Goal: Transaction & Acquisition: Obtain resource

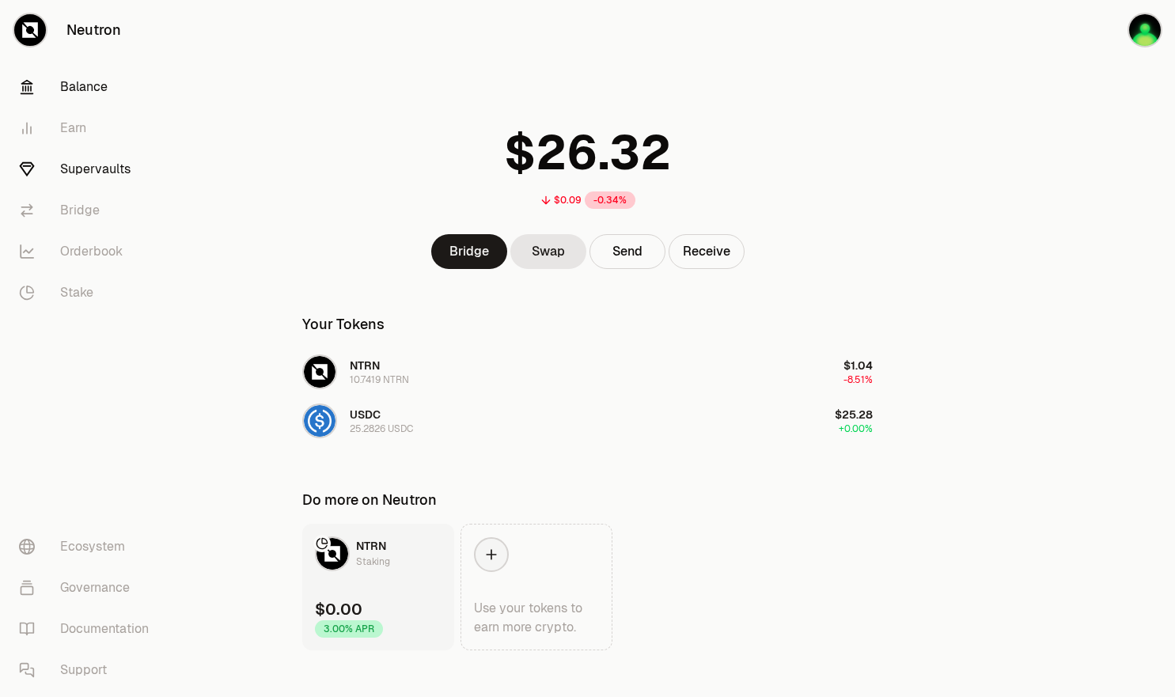
click at [101, 162] on link "Supervaults" at bounding box center [88, 169] width 165 height 41
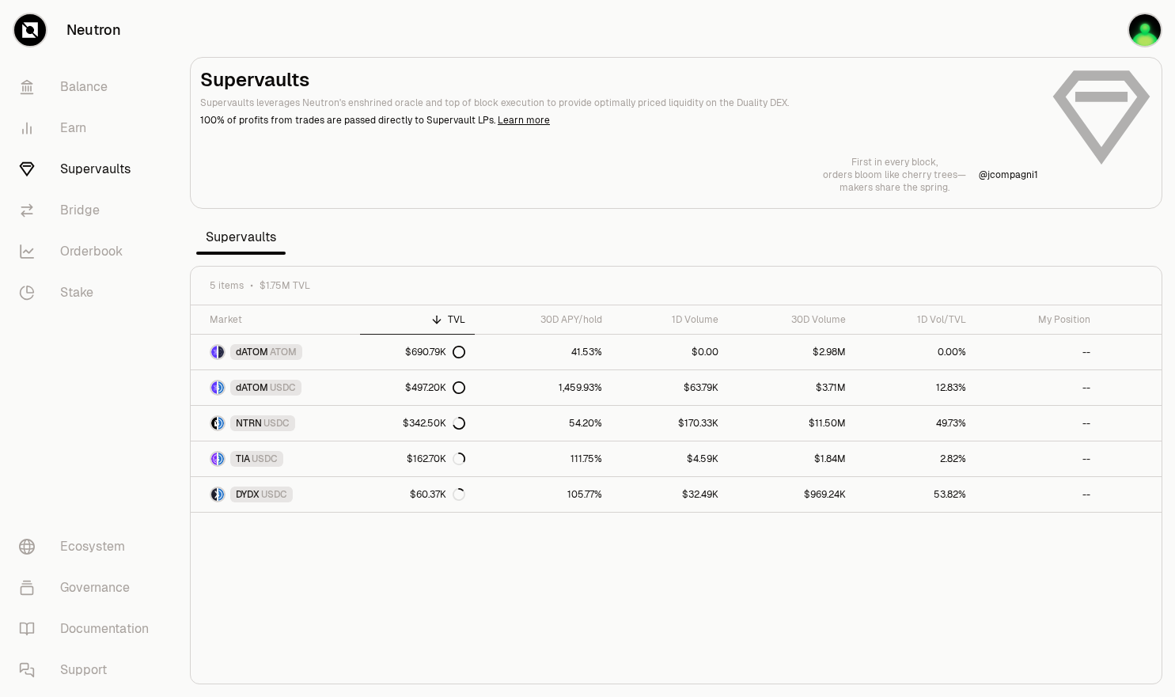
click at [568, 575] on div "Market TVL 30D APY/hold 1D Volume 30D Volume 1D Vol/TVL My Position dATOM ATOM …" at bounding box center [676, 494] width 971 height 379
click at [582, 598] on div "Market TVL 30D APY/hold 1D Volume 30D Volume 1D Vol/TVL My Position dATOM ATOM …" at bounding box center [676, 494] width 971 height 379
click at [535, 603] on div "Market TVL 30D APY/hold 1D Volume 30D Volume 1D Vol/TVL My Position dATOM ATOM …" at bounding box center [676, 494] width 971 height 379
click at [510, 603] on div "Market TVL 30D APY/hold 1D Volume 30D Volume 1D Vol/TVL My Position dATOM ATOM …" at bounding box center [676, 494] width 971 height 379
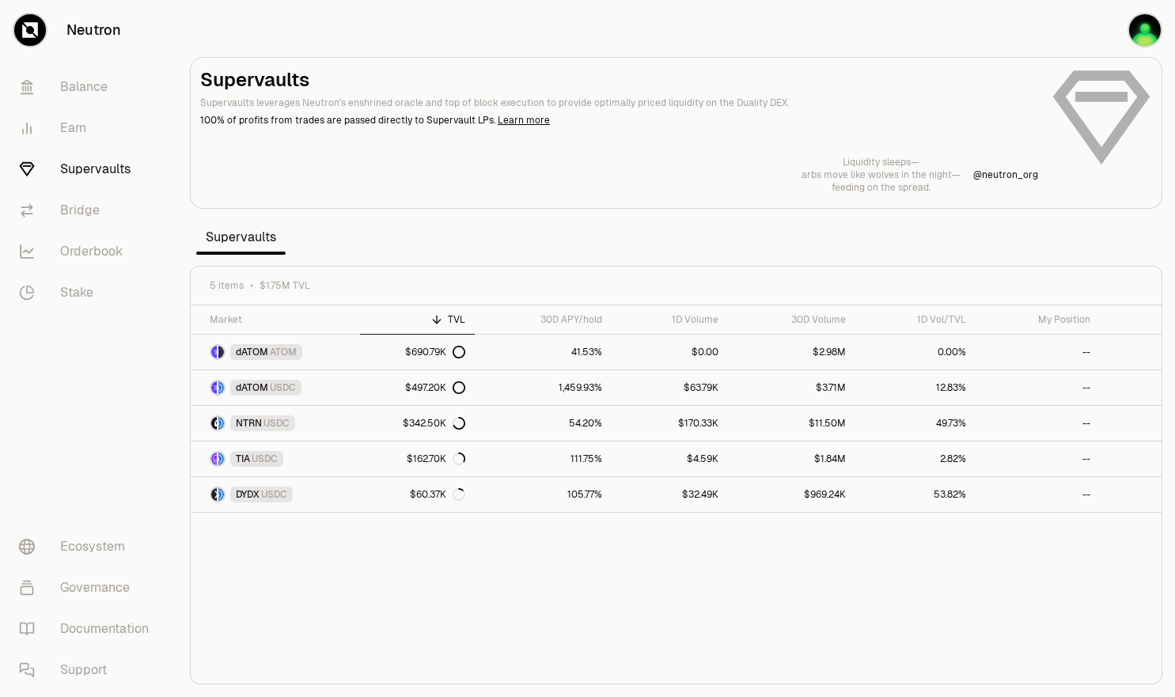
click at [509, 605] on div "Market TVL 30D APY/hold 1D Volume 30D Volume 1D Vol/TVL My Position dATOM ATOM …" at bounding box center [676, 494] width 971 height 379
click at [511, 604] on div "Market TVL 30D APY/hold 1D Volume 30D Volume 1D Vol/TVL My Position dATOM ATOM …" at bounding box center [676, 494] width 971 height 379
click at [575, 424] on link "54.20%" at bounding box center [544, 423] width 138 height 35
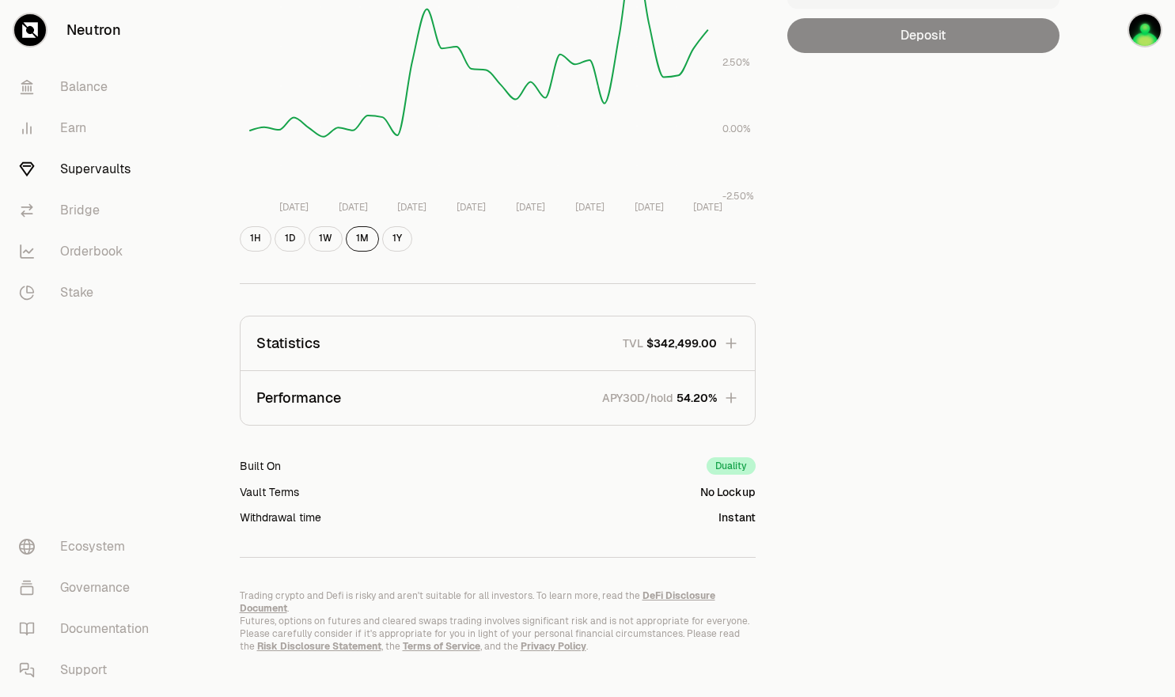
scroll to position [314, 0]
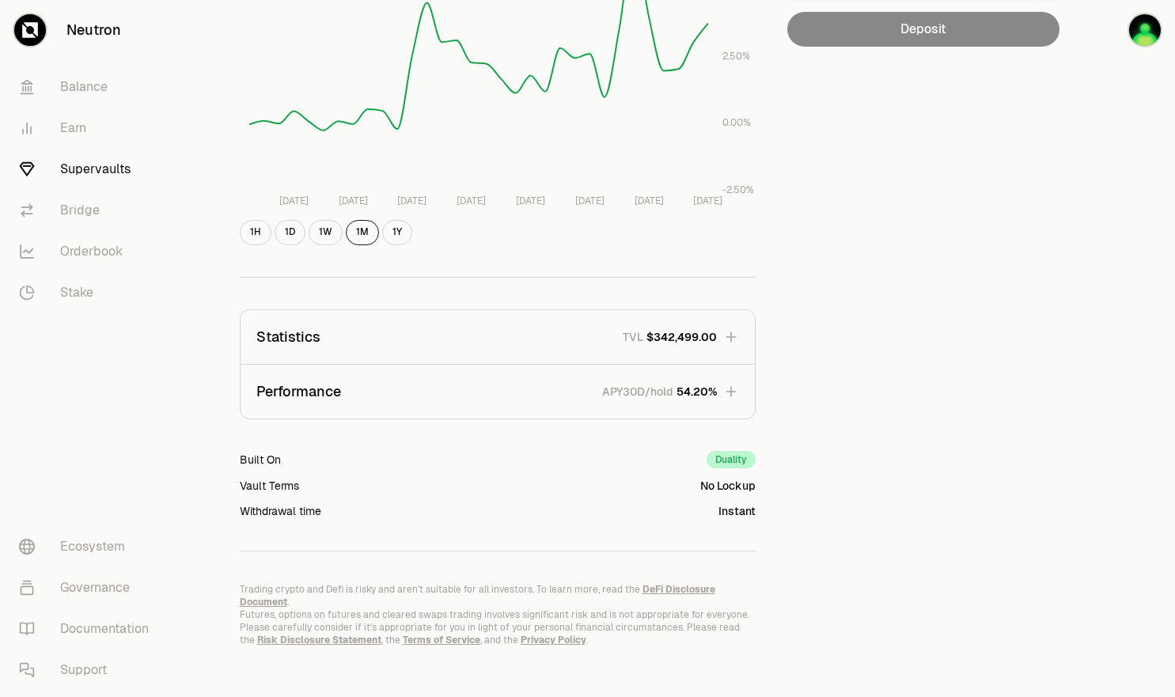
click at [725, 381] on button "Performance APY30D/hold 54.20%" at bounding box center [498, 392] width 514 height 54
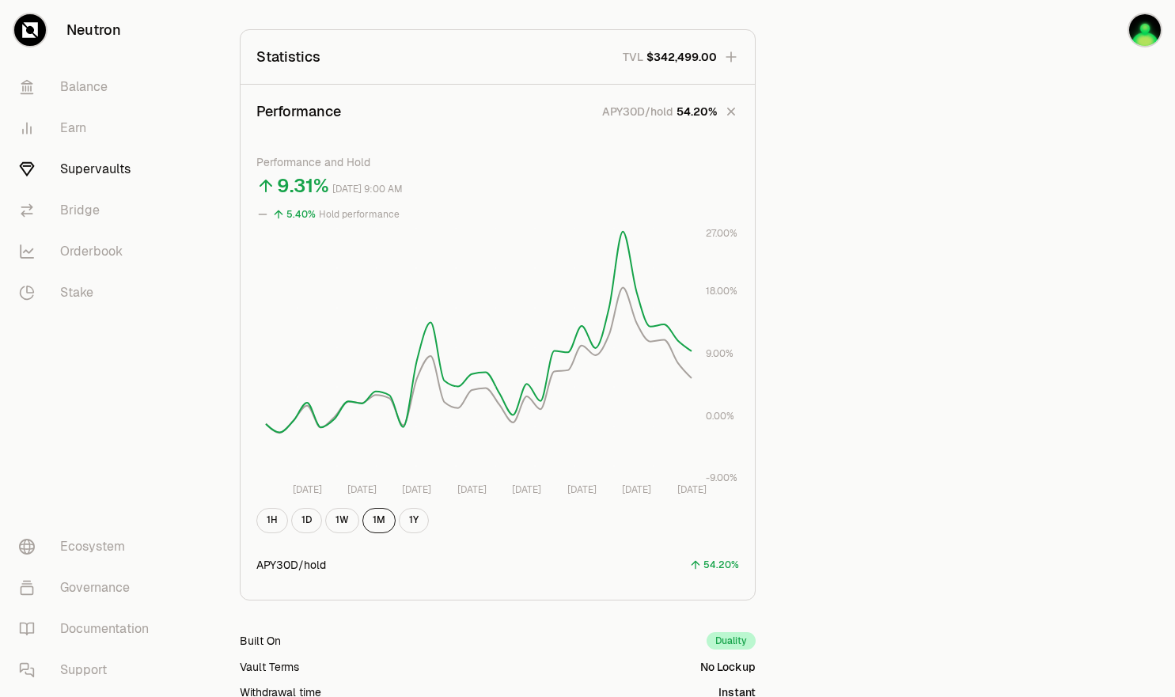
scroll to position [710, 0]
